Goal: Information Seeking & Learning: Find specific fact

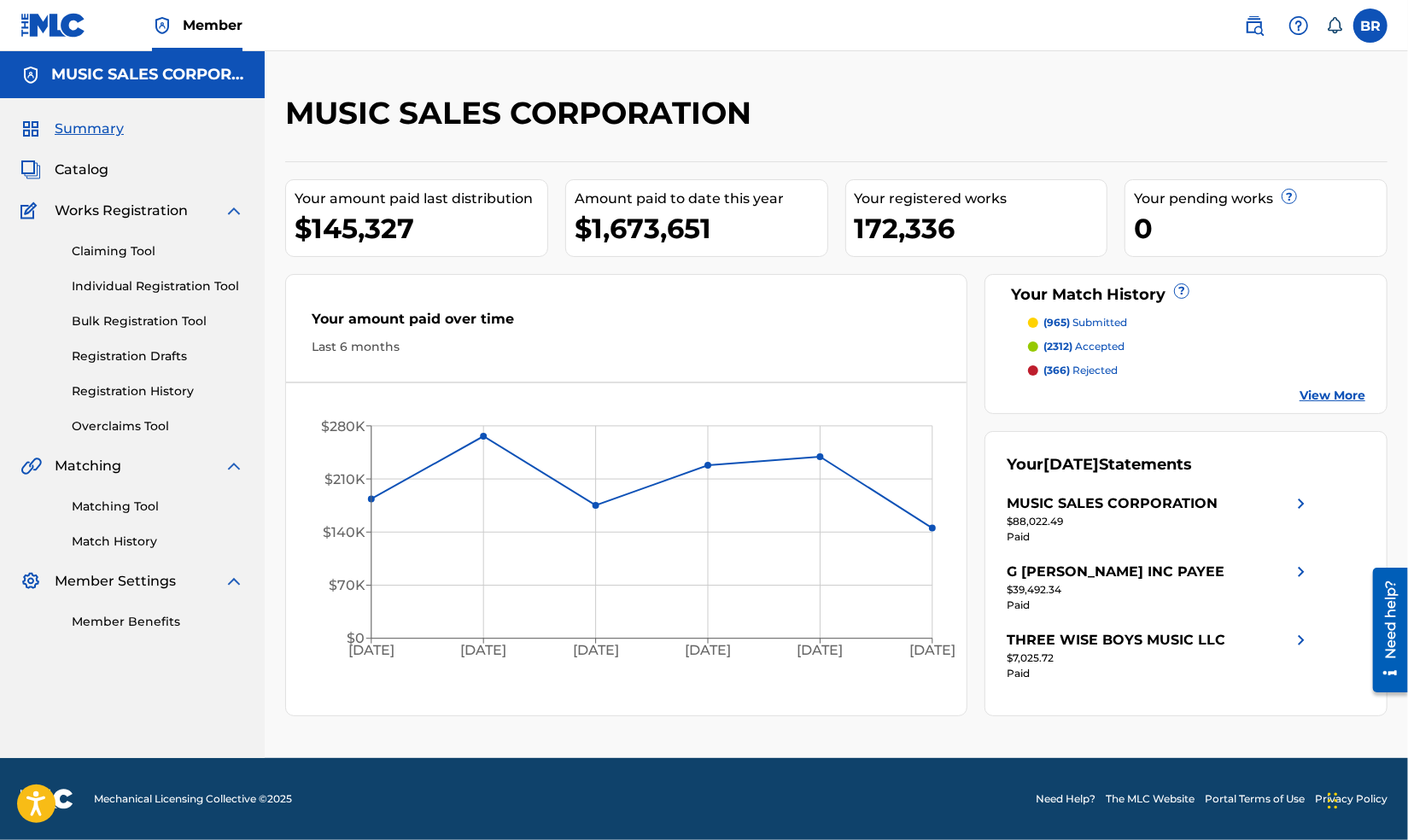
click at [1256, 26] on img at bounding box center [1254, 25] width 21 height 21
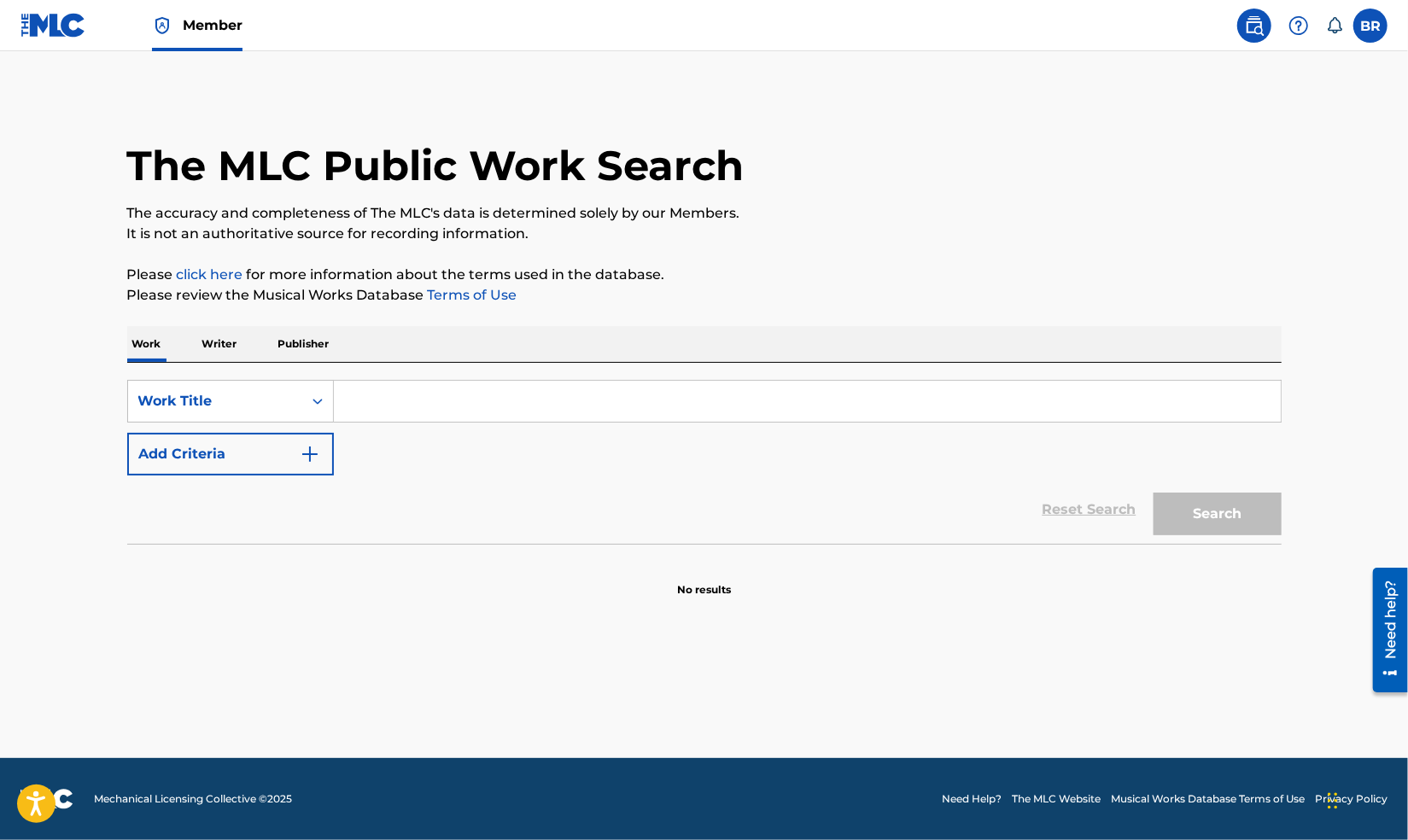
click at [378, 405] on input "Search Form" at bounding box center [808, 401] width 947 height 41
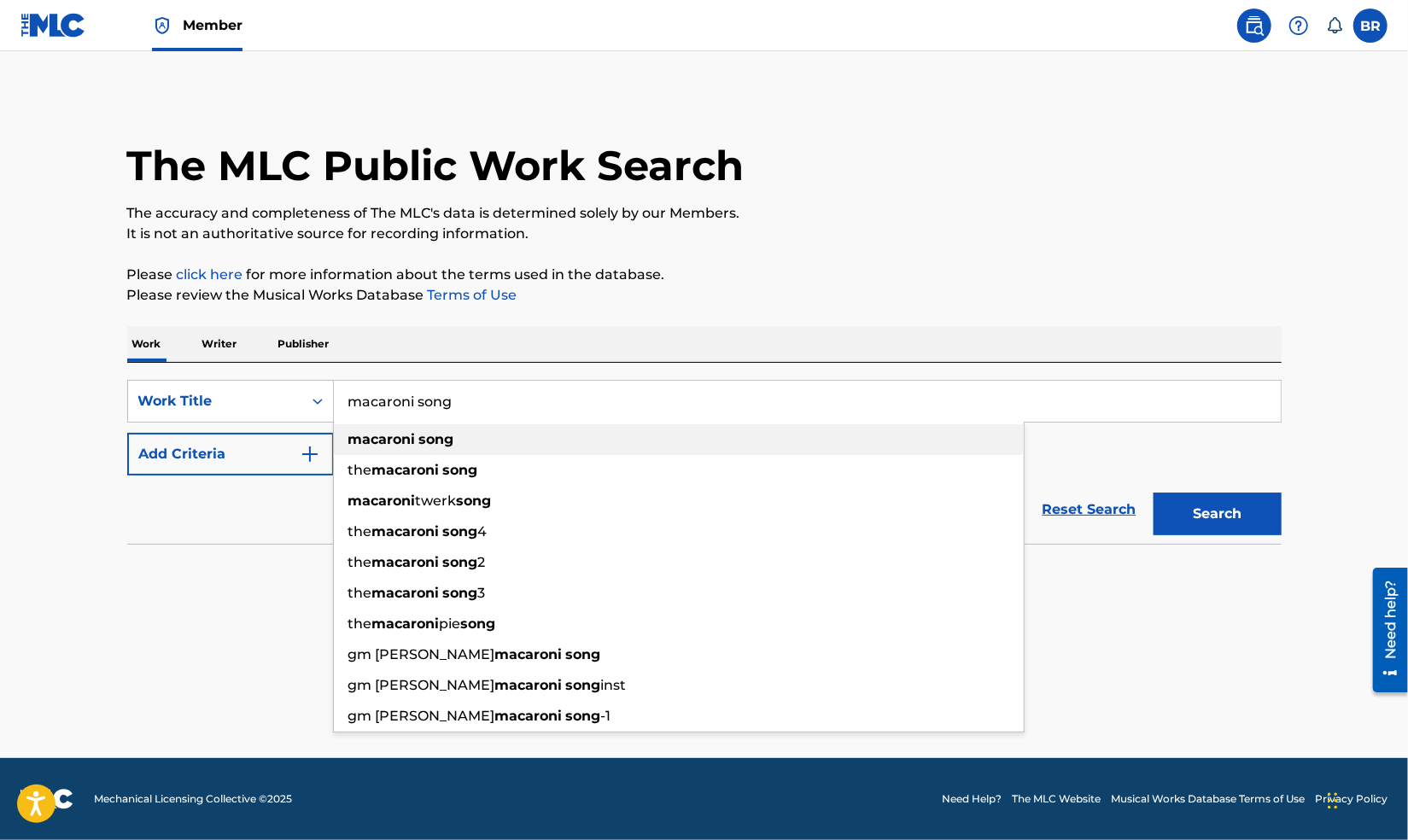
type input "macaroni song"
click at [386, 442] on strong "macaroni" at bounding box center [382, 439] width 68 height 16
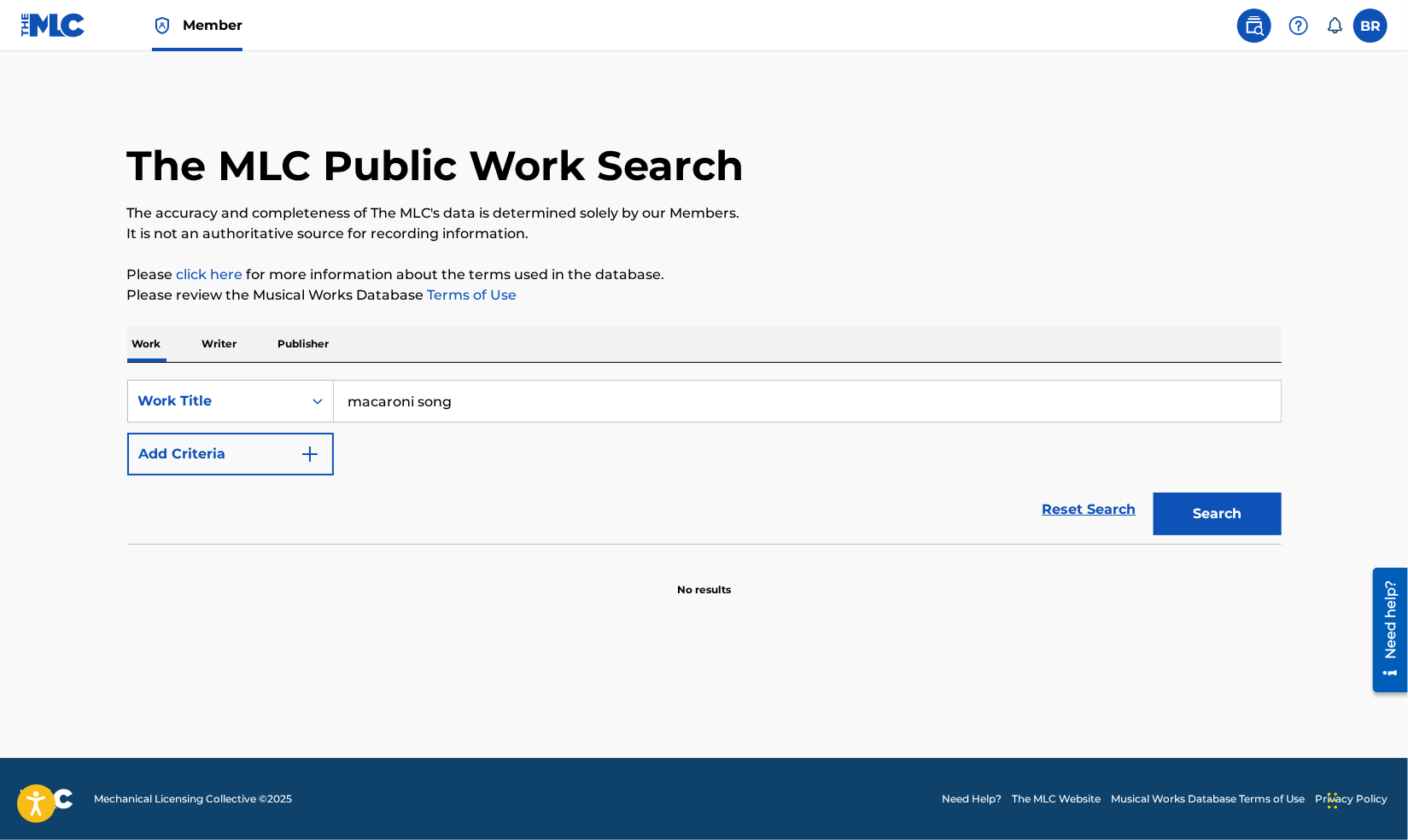
click at [1221, 506] on button "Search" at bounding box center [1217, 513] width 128 height 43
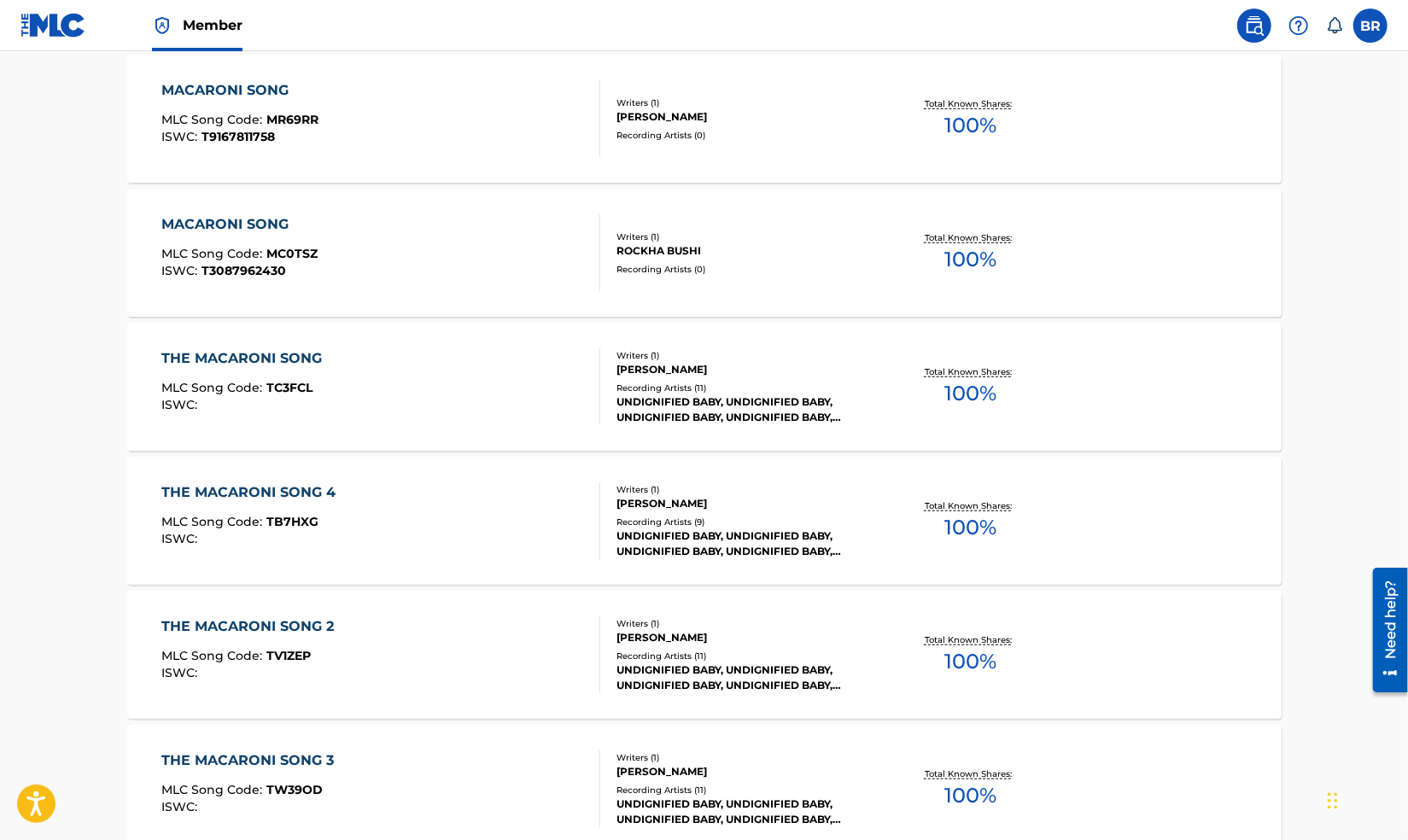
scroll to position [786, 0]
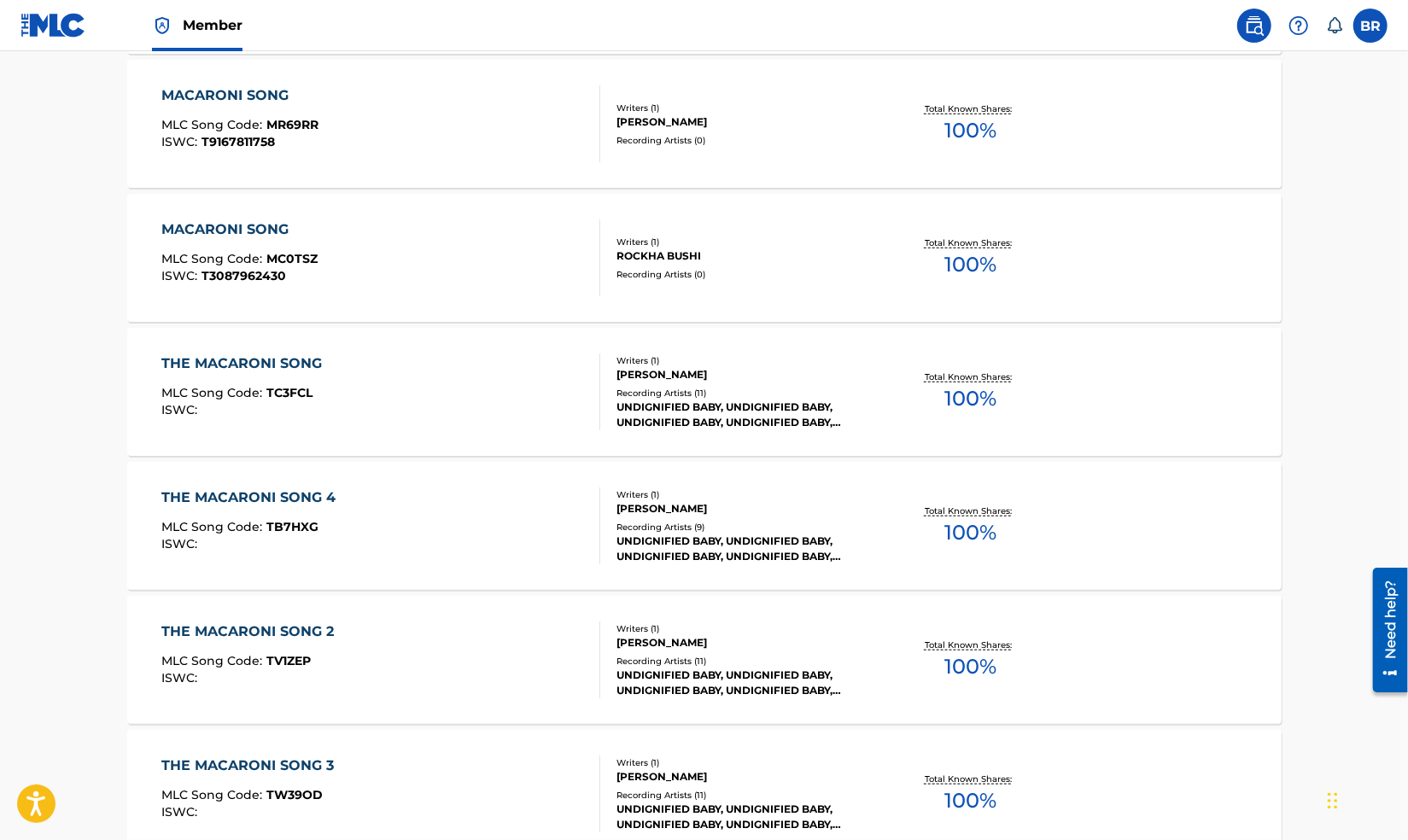
click at [622, 377] on div "[PERSON_NAME]" at bounding box center [745, 375] width 258 height 15
